Goal: Check status: Check status

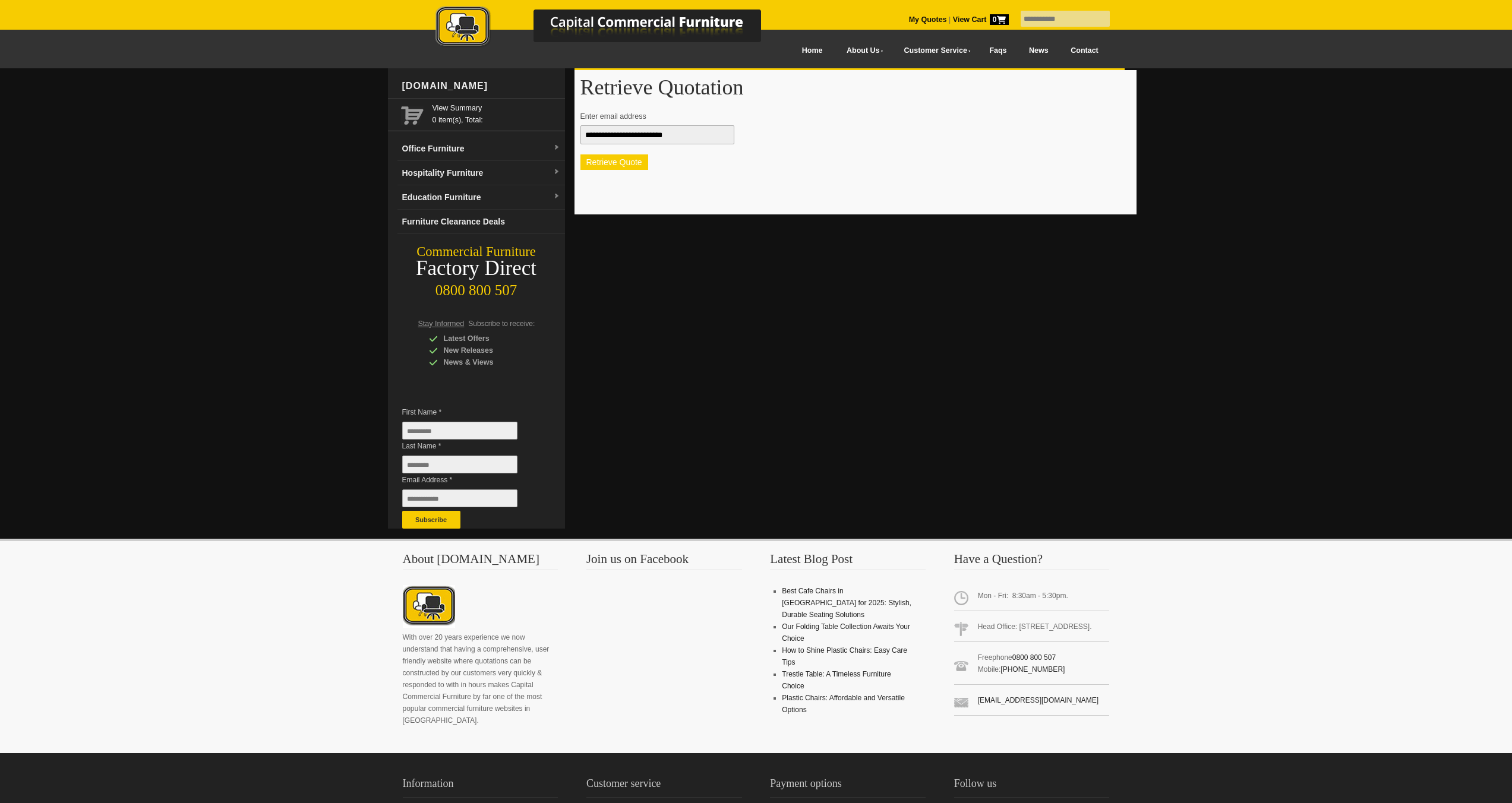
type input "**********"
click at [618, 165] on button "Retrieve Quote" at bounding box center [614, 162] width 68 height 15
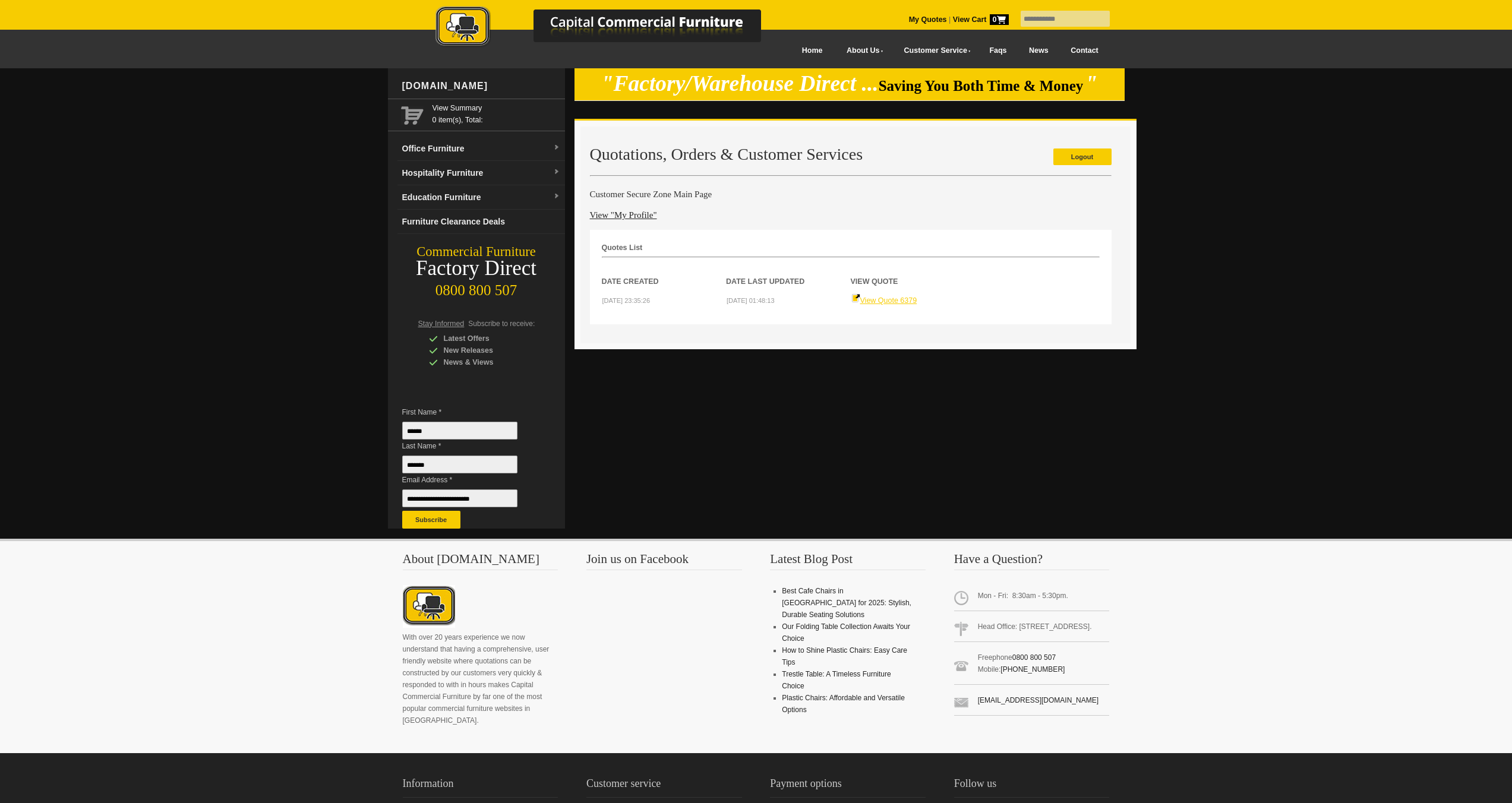
click at [895, 299] on link "View Quote 6379" at bounding box center [884, 300] width 66 height 8
